Goal: Task Accomplishment & Management: Complete application form

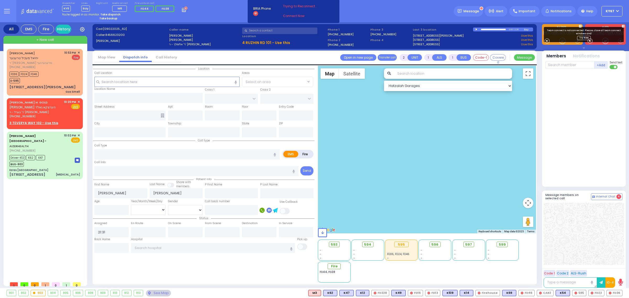
select select
click at [10, 11] on button at bounding box center [6, 11] width 19 height 22
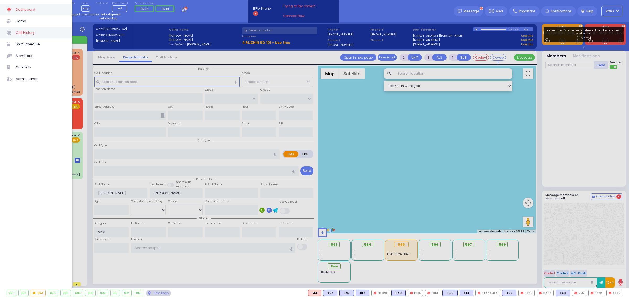
click at [33, 34] on span "Call History" at bounding box center [41, 32] width 50 height 7
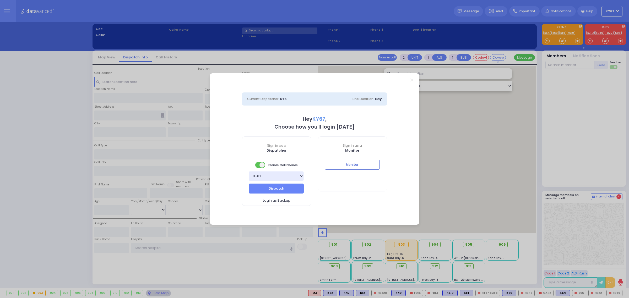
select select "9"
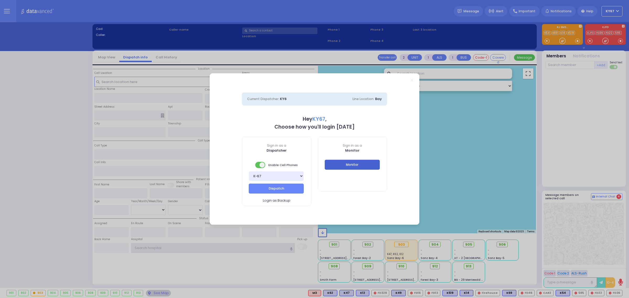
type input "Ky67"
click at [363, 164] on button "Monitor" at bounding box center [352, 165] width 55 height 10
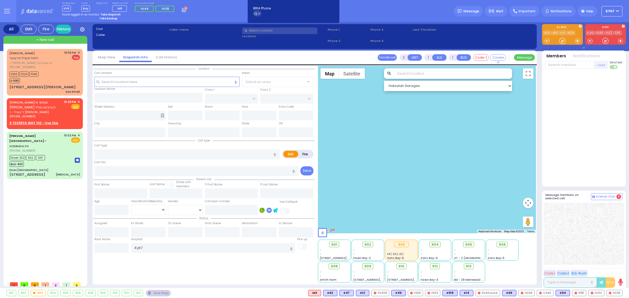
click at [3, 9] on button at bounding box center [6, 11] width 19 height 22
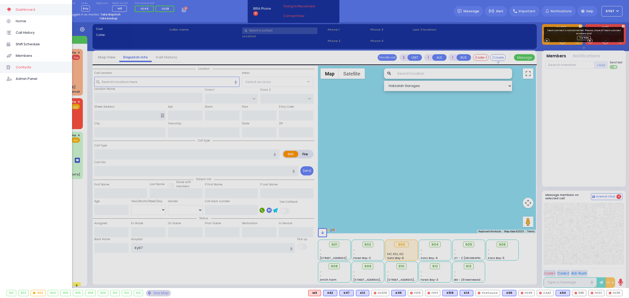
click at [23, 69] on span "Contacts" at bounding box center [41, 67] width 50 height 7
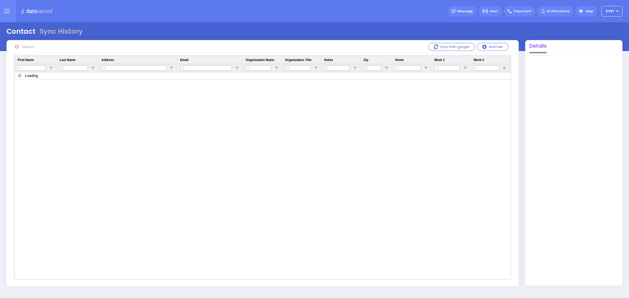
click at [24, 50] on input "text" at bounding box center [59, 47] width 79 height 10
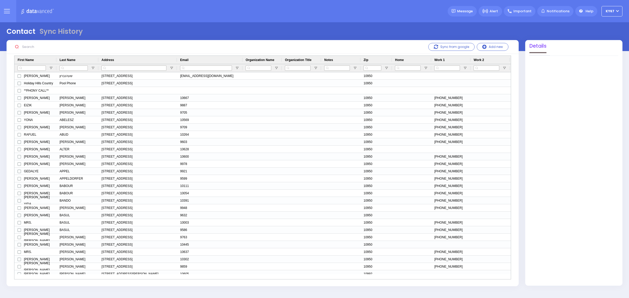
click at [25, 45] on input "text" at bounding box center [59, 47] width 79 height 10
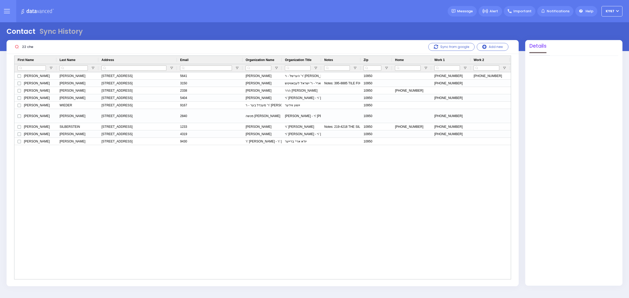
type input "22 che"
click at [7, 14] on button at bounding box center [6, 11] width 19 height 22
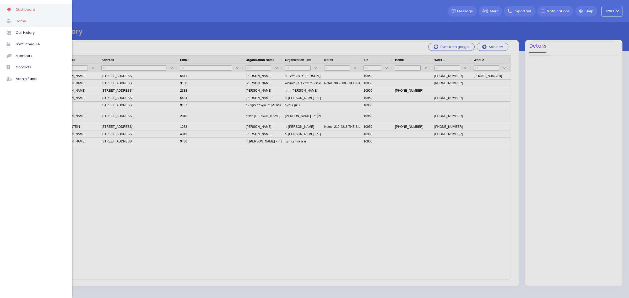
click at [17, 21] on span "Home" at bounding box center [41, 21] width 50 height 7
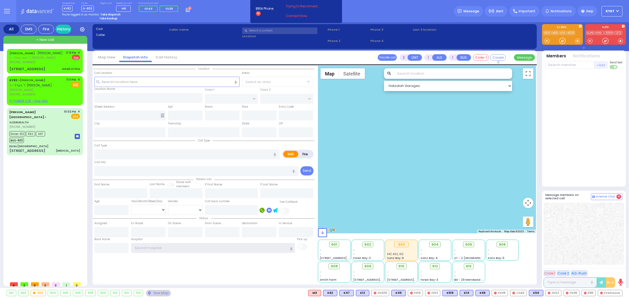
type input "Ky67"
click at [209, 14] on div "Dispatcher KY82 shift has started. Are you ? Lines D-803" at bounding box center [314, 11] width 629 height 22
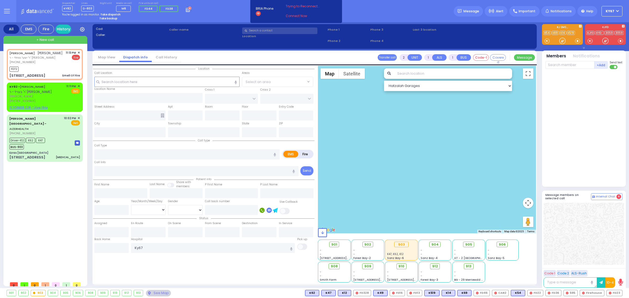
select select
type input "Smell Of Fire"
radio input "false"
radio input "true"
type input "MENDEL"
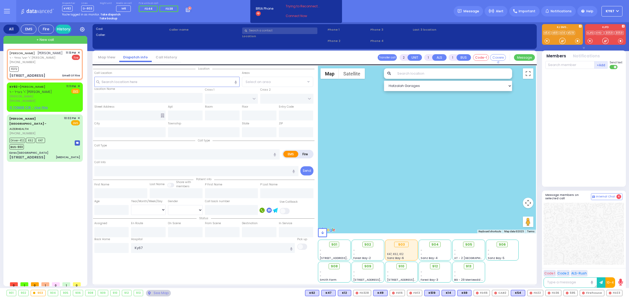
type input "[PERSON_NAME]"
select select
type input "23:13"
type input "23:15"
select select "Hatzalah Garages"
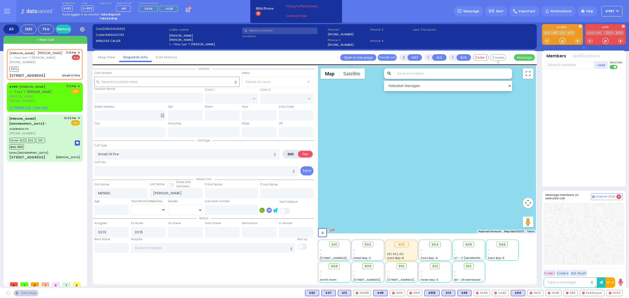
type input "ACRES RD"
type input "[GEOGRAPHIC_DATA]"
type input "[STREET_ADDRESS]"
type input "112"
type input "[PERSON_NAME]"
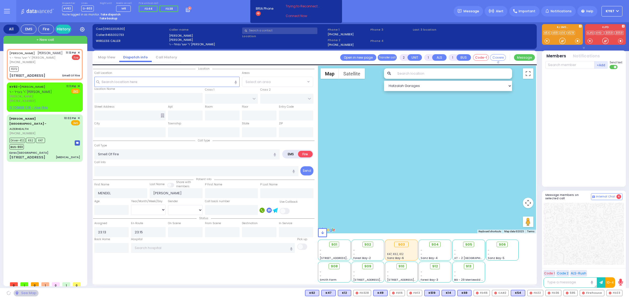
type input "[US_STATE]"
type input "10950"
select select "PALM TREE"
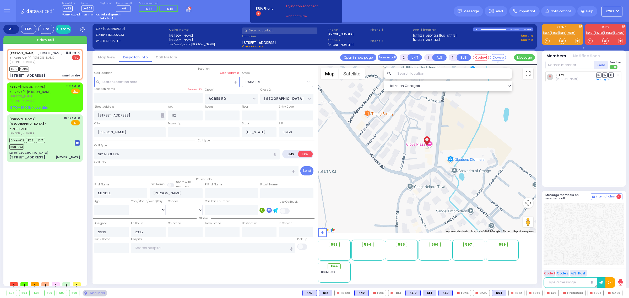
select select
radio input "true"
select select
select select "Hatzalah Garages"
select select "PALM TREE"
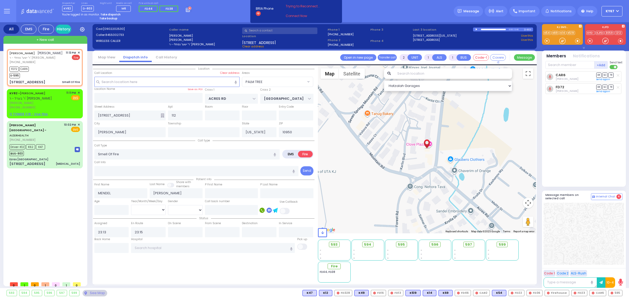
select select
radio input "true"
select select
select select "Hatzalah Garages"
select select "PALM TREE"
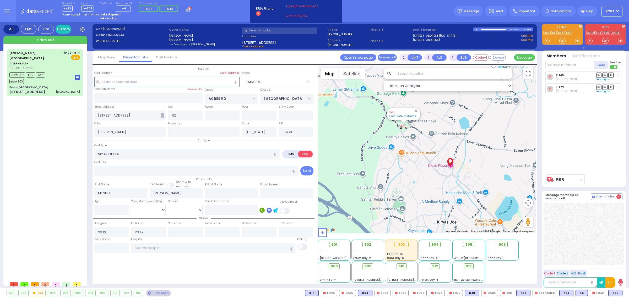
click at [56, 172] on div "[PERSON_NAME][GEOGRAPHIC_DATA] - AIZERHEALTH [PHONE_NUMBER] 10:02 PM ✕" at bounding box center [46, 164] width 78 height 230
